Goal: Transaction & Acquisition: Purchase product/service

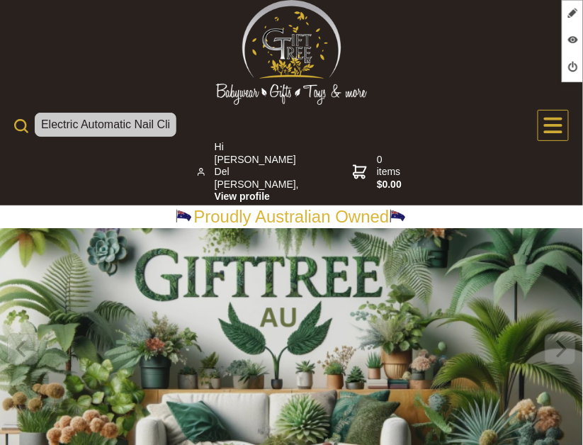
scroll to position [0, 21]
type input "Electric Automatic Nail Clipper"
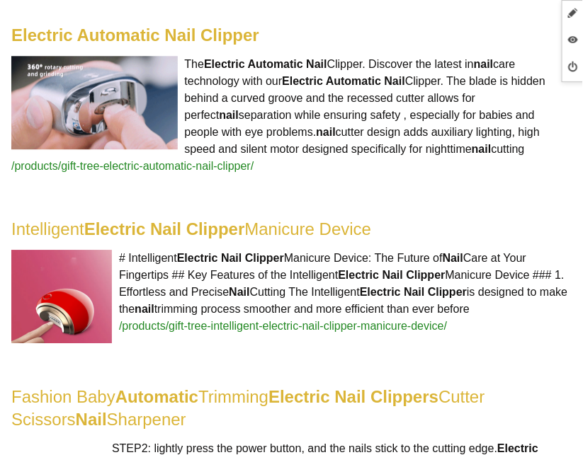
scroll to position [609, 0]
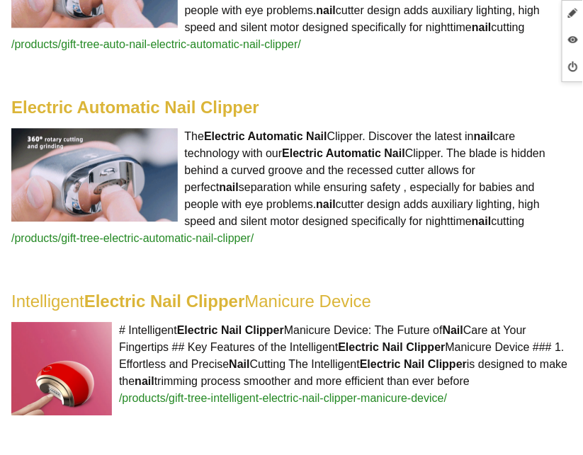
click at [230, 108] on highlight "Electric Automatic Nail Clipper" at bounding box center [135, 107] width 248 height 19
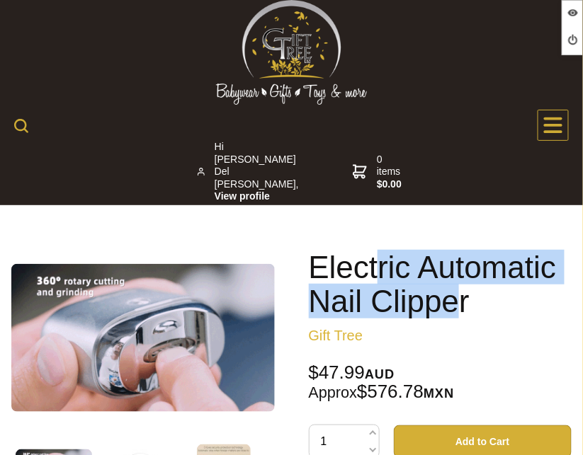
drag, startPoint x: 461, startPoint y: 302, endPoint x: 377, endPoint y: 281, distance: 86.9
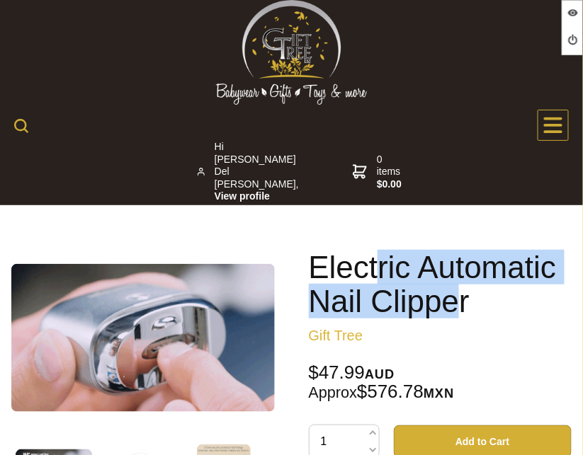
click at [377, 281] on h1 "Electric Automatic Nail Clipper" at bounding box center [440, 285] width 263 height 68
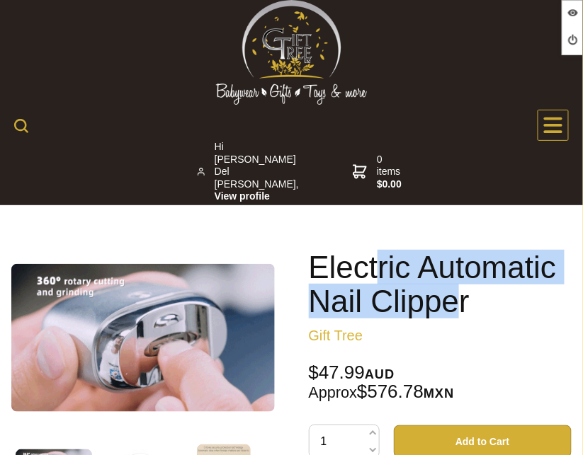
drag, startPoint x: 377, startPoint y: 281, endPoint x: 491, endPoint y: 323, distance: 122.3
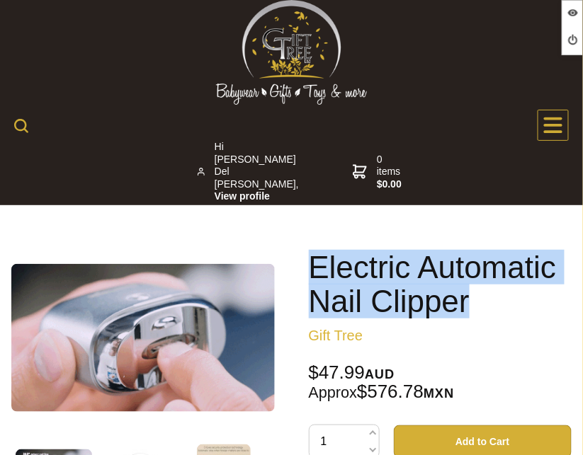
drag, startPoint x: 483, startPoint y: 314, endPoint x: 313, endPoint y: 270, distance: 175.5
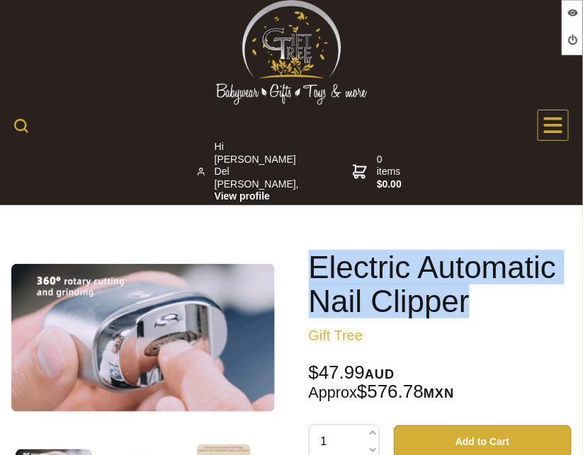
click at [313, 270] on h1 "Electric Automatic Nail Clipper" at bounding box center [440, 285] width 263 height 68
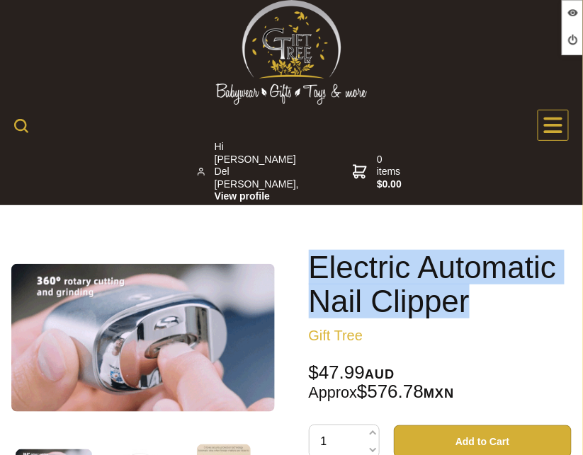
copy h1 "Electric Automatic Nail Clipper"
